Goal: Find contact information: Find contact information

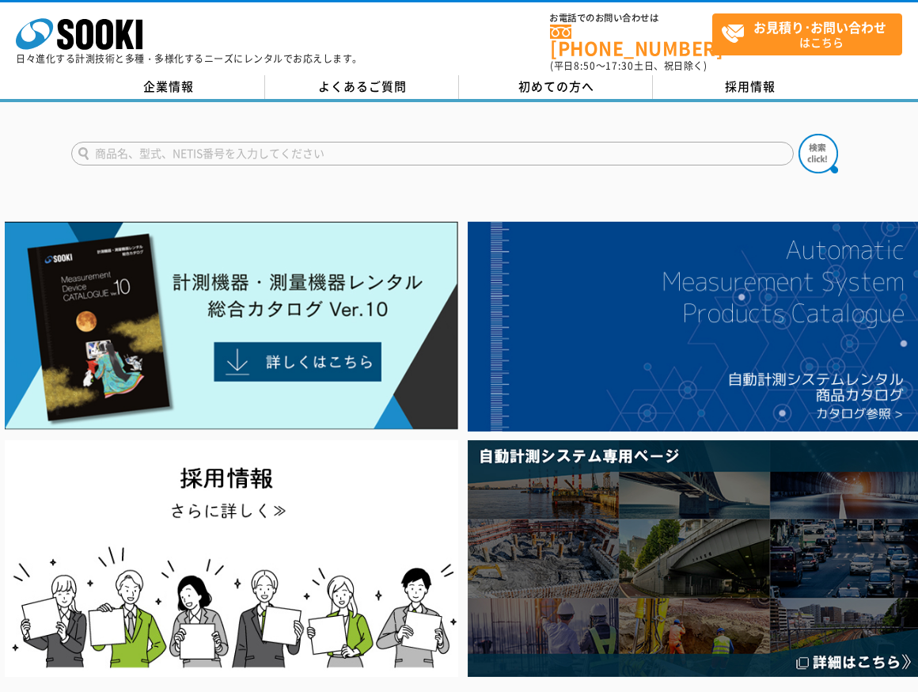
click at [558, 144] on input "text" at bounding box center [432, 154] width 723 height 24
type input "キャニン"
click at [799, 134] on button at bounding box center [819, 154] width 40 height 40
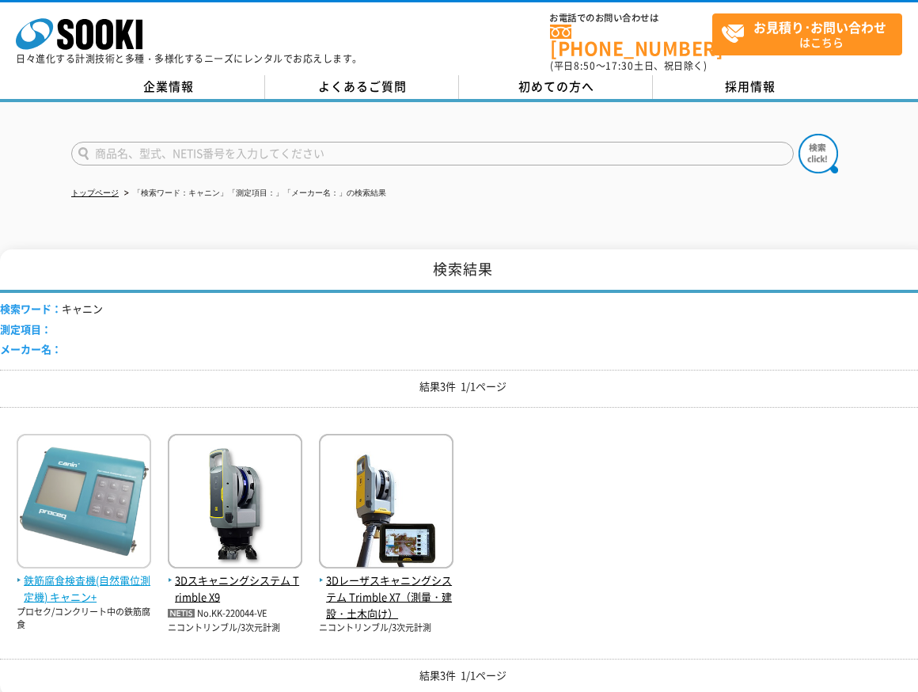
click at [91, 572] on span "鉄筋腐食検査機(自然電位測定機) キャニン+" at bounding box center [84, 588] width 135 height 33
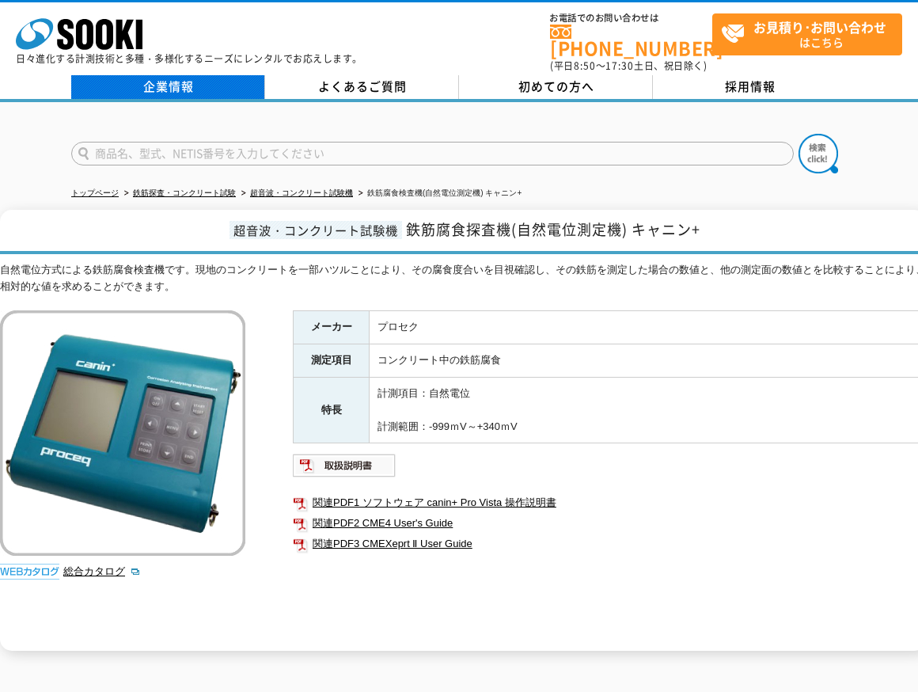
click at [177, 78] on link "企業情報" at bounding box center [168, 87] width 194 height 24
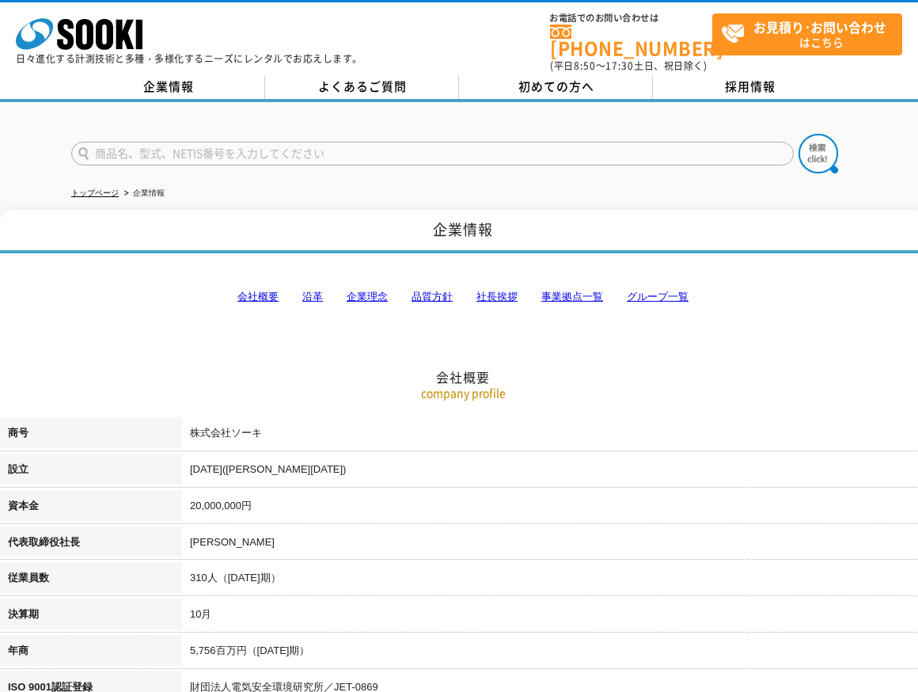
click at [591, 291] on link "事業拠点一覧" at bounding box center [573, 297] width 62 height 12
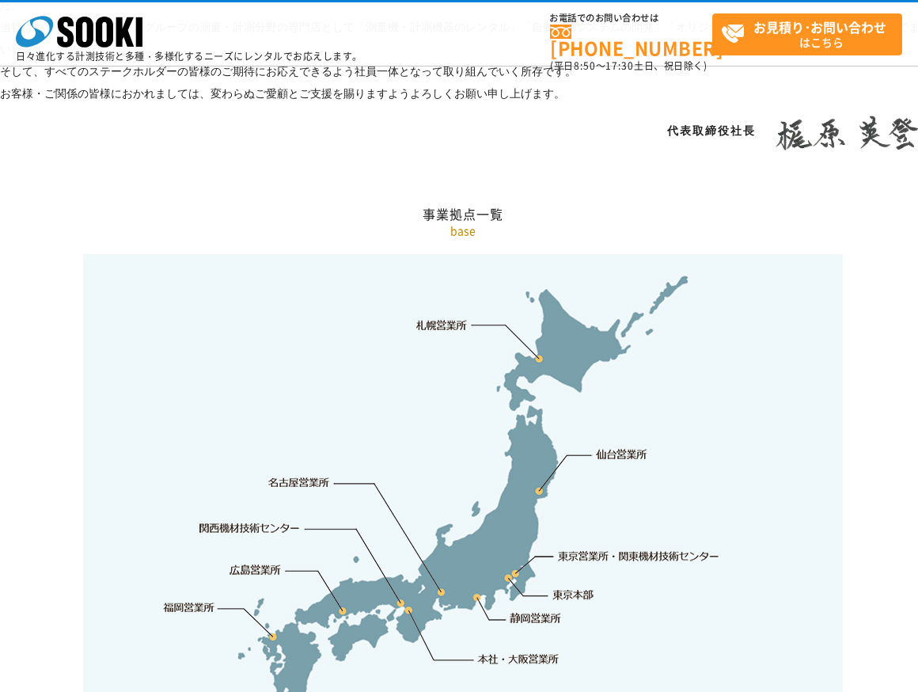
scroll to position [3179, 0]
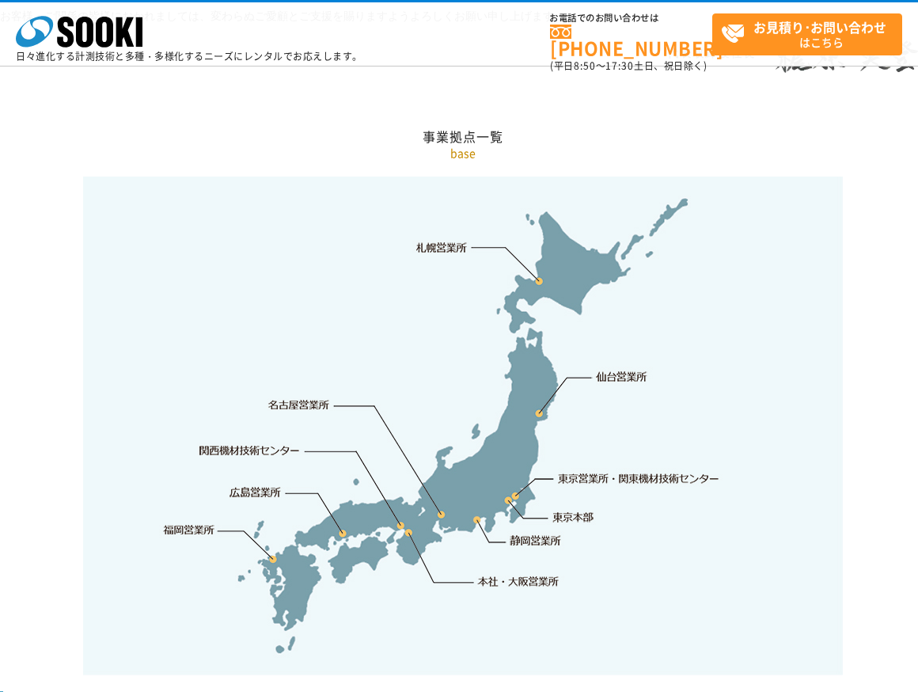
click at [614, 470] on link "東京営業所・関東機材技術センター" at bounding box center [640, 478] width 162 height 16
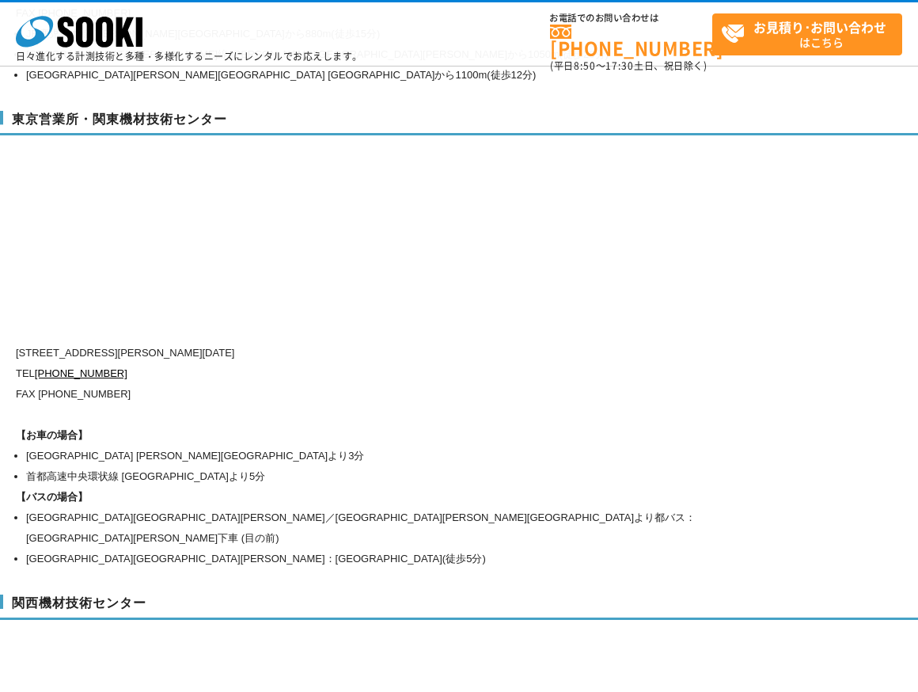
scroll to position [6610, 0]
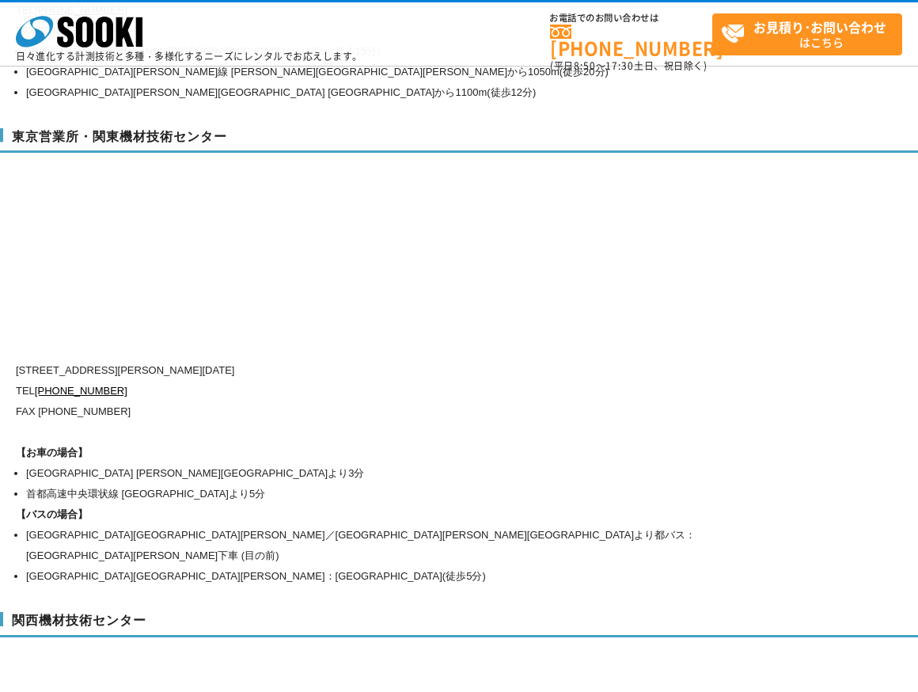
drag, startPoint x: 314, startPoint y: 371, endPoint x: 278, endPoint y: 371, distance: 36.4
click at [315, 401] on p "FAX [PHONE_NUMBER]" at bounding box center [396, 411] width 760 height 21
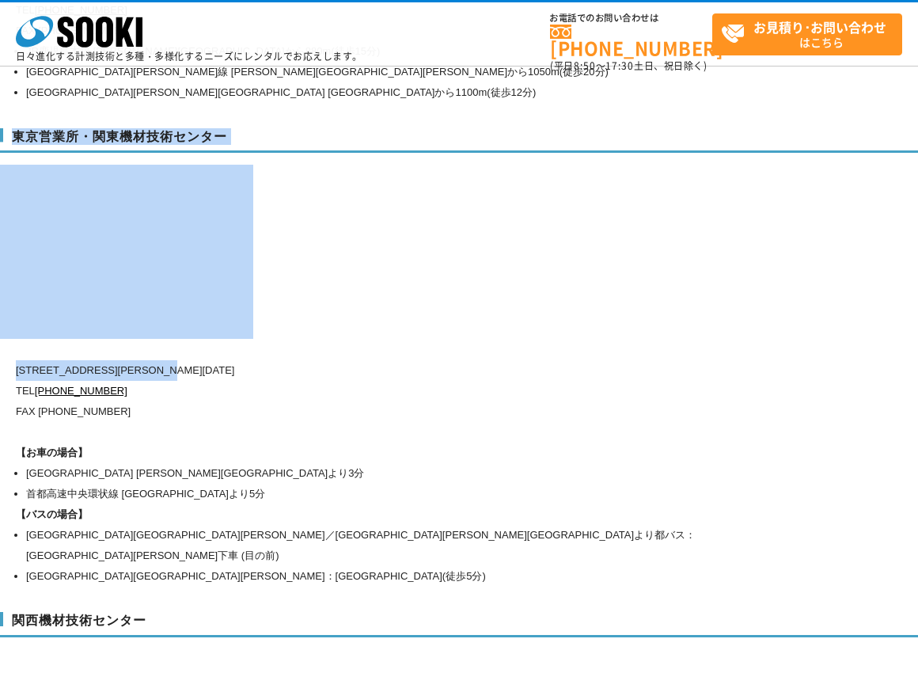
drag, startPoint x: 14, startPoint y: 333, endPoint x: 211, endPoint y: 339, distance: 196.4
click at [211, 339] on div "東京営業所・関東機材技術センター [STREET_ADDRESS][PERSON_NAME][DATE] [PHONE_NUMBER] FAX [PHONE_…" at bounding box center [463, 354] width 926 height 485
click at [214, 360] on p "[STREET_ADDRESS][PERSON_NAME][DATE]" at bounding box center [396, 370] width 760 height 21
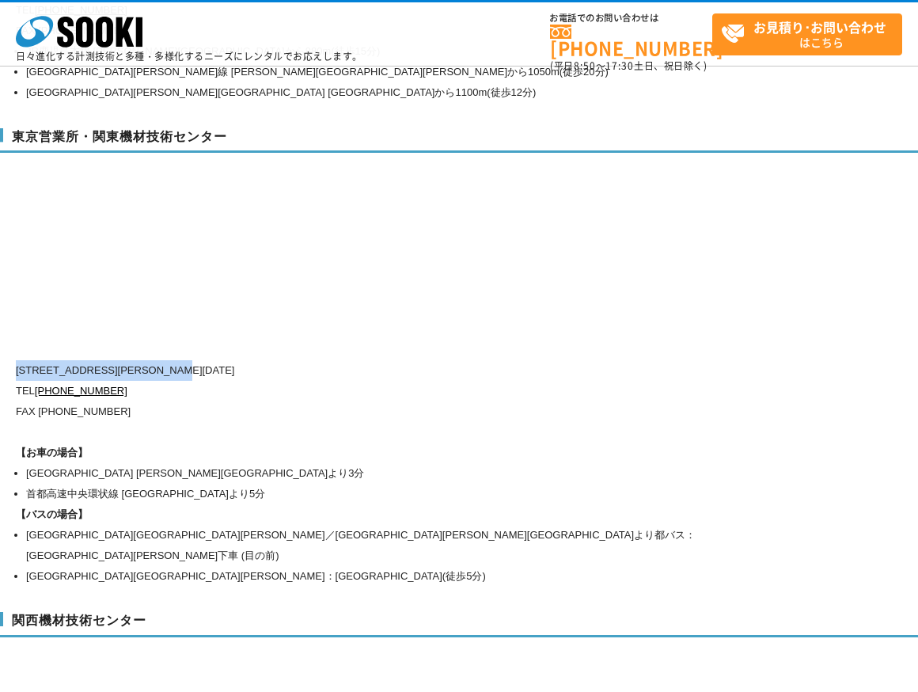
drag, startPoint x: 233, startPoint y: 341, endPoint x: 16, endPoint y: 341, distance: 216.9
click at [16, 360] on p "[STREET_ADDRESS][PERSON_NAME][DATE]" at bounding box center [396, 370] width 760 height 21
copy p "[STREET_ADDRESS][PERSON_NAME][DATE]"
click at [310, 398] on div "[STREET_ADDRESS][PERSON_NAME][DATE] [PHONE_NUMBER] FAX [PHONE_NUMBER] 【お車の場合】 首…" at bounding box center [396, 473] width 760 height 226
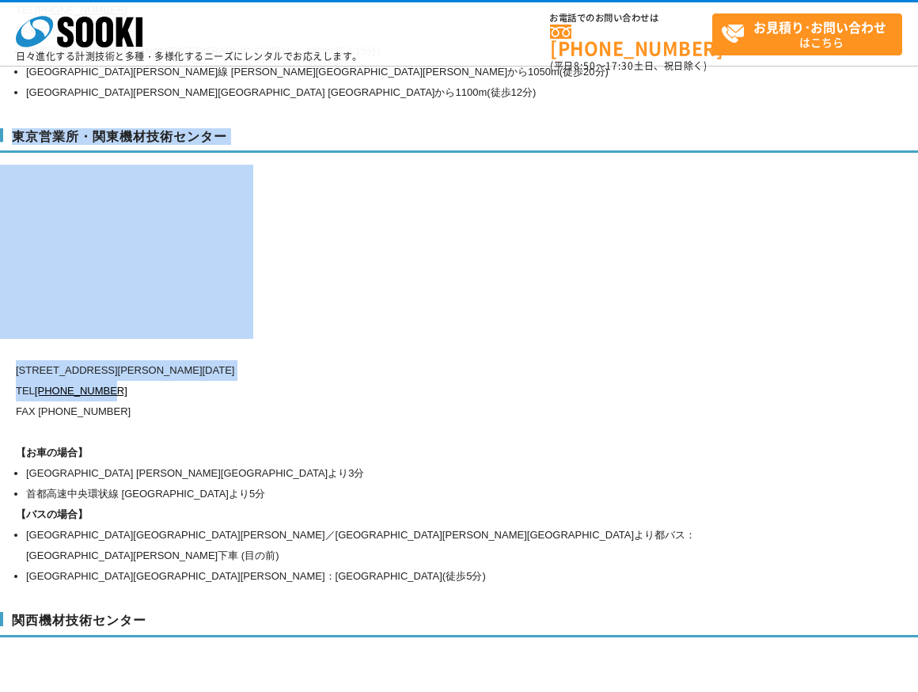
drag, startPoint x: 141, startPoint y: 359, endPoint x: 12, endPoint y: 348, distance: 129.5
click at [12, 348] on div "東京営業所・関東機材技術センター [STREET_ADDRESS][PERSON_NAME][DATE] [PHONE_NUMBER] FAX [PHONE_…" at bounding box center [463, 354] width 926 height 485
drag, startPoint x: 12, startPoint y: 348, endPoint x: 60, endPoint y: 362, distance: 50.1
click at [34, 381] on p "TEL [PHONE_NUMBER]" at bounding box center [396, 391] width 760 height 21
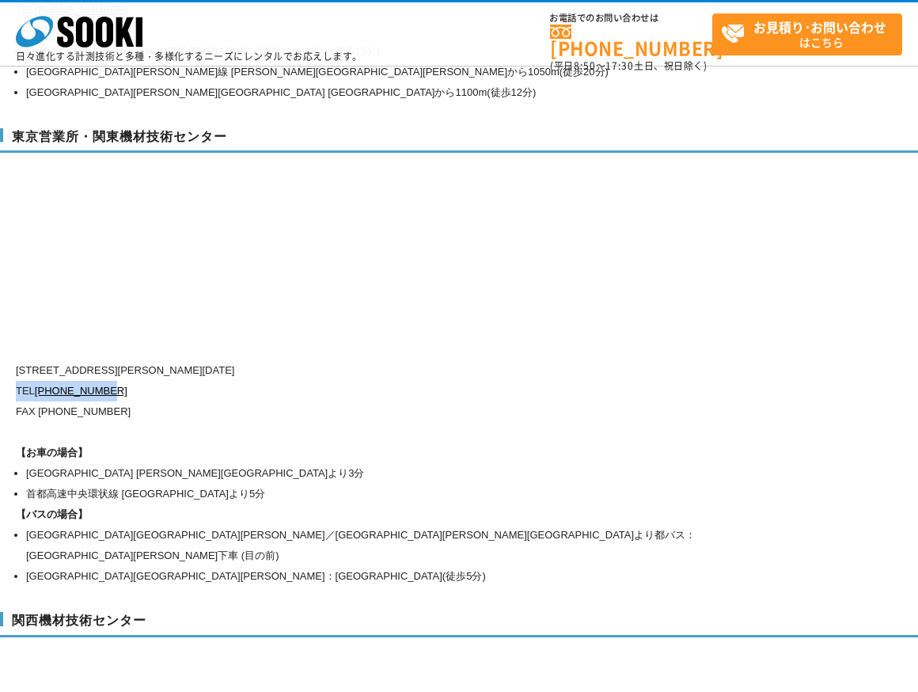
drag, startPoint x: 17, startPoint y: 359, endPoint x: 122, endPoint y: 365, distance: 104.7
click at [122, 381] on p "TEL [PHONE_NUMBER]" at bounding box center [396, 391] width 760 height 21
copy p "TEL [PHONE_NUMBER]"
drag, startPoint x: 336, startPoint y: 424, endPoint x: 334, endPoint y: 433, distance: 9.0
click at [337, 443] on h1 "【お車の場合】" at bounding box center [396, 453] width 760 height 21
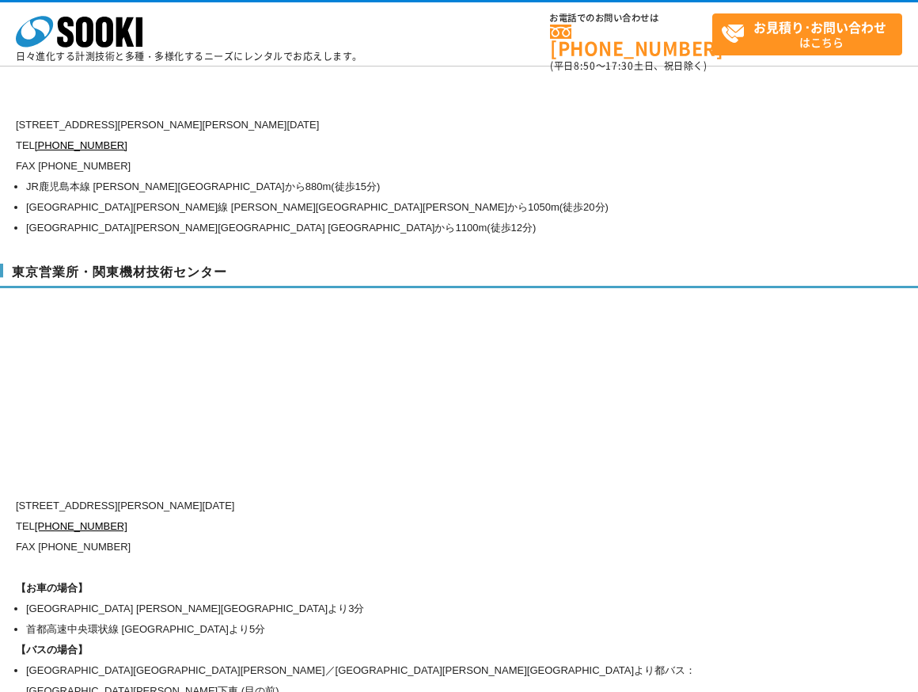
scroll to position [6452, 0]
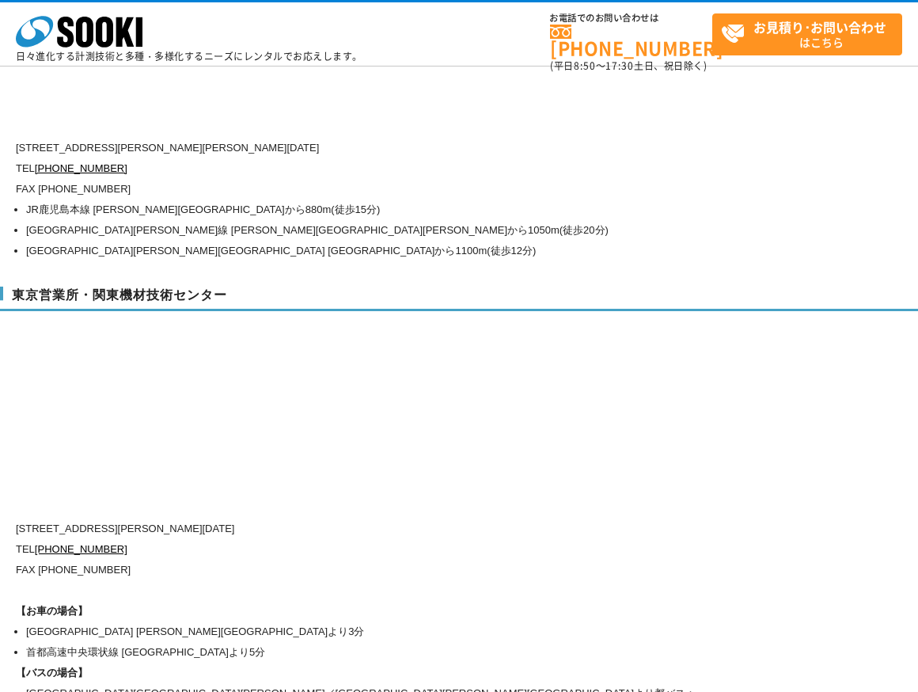
click at [378, 539] on p "TEL [PHONE_NUMBER]" at bounding box center [396, 549] width 760 height 21
